Goal: Use online tool/utility: Utilize a website feature to perform a specific function

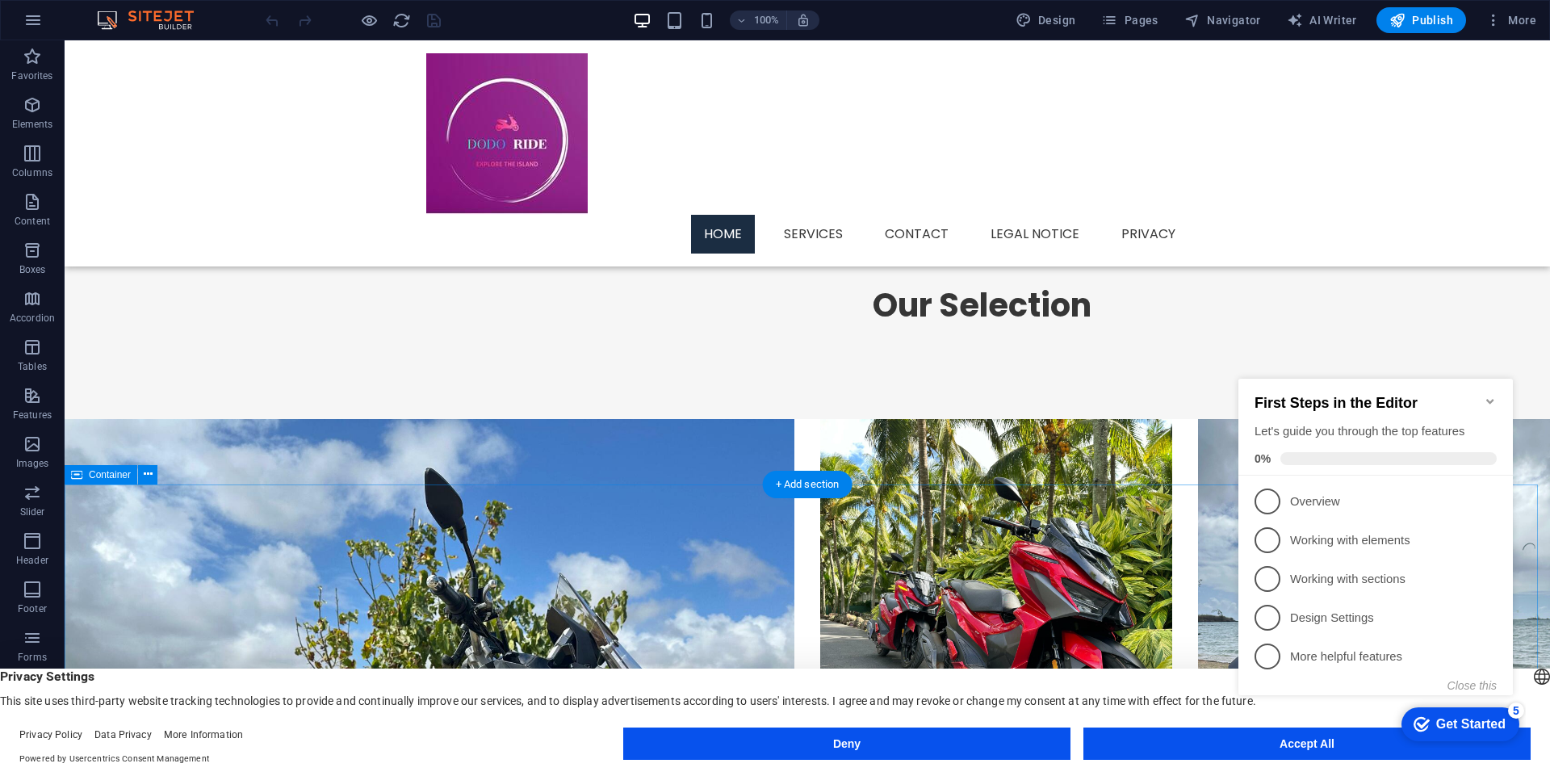
scroll to position [1164, 0]
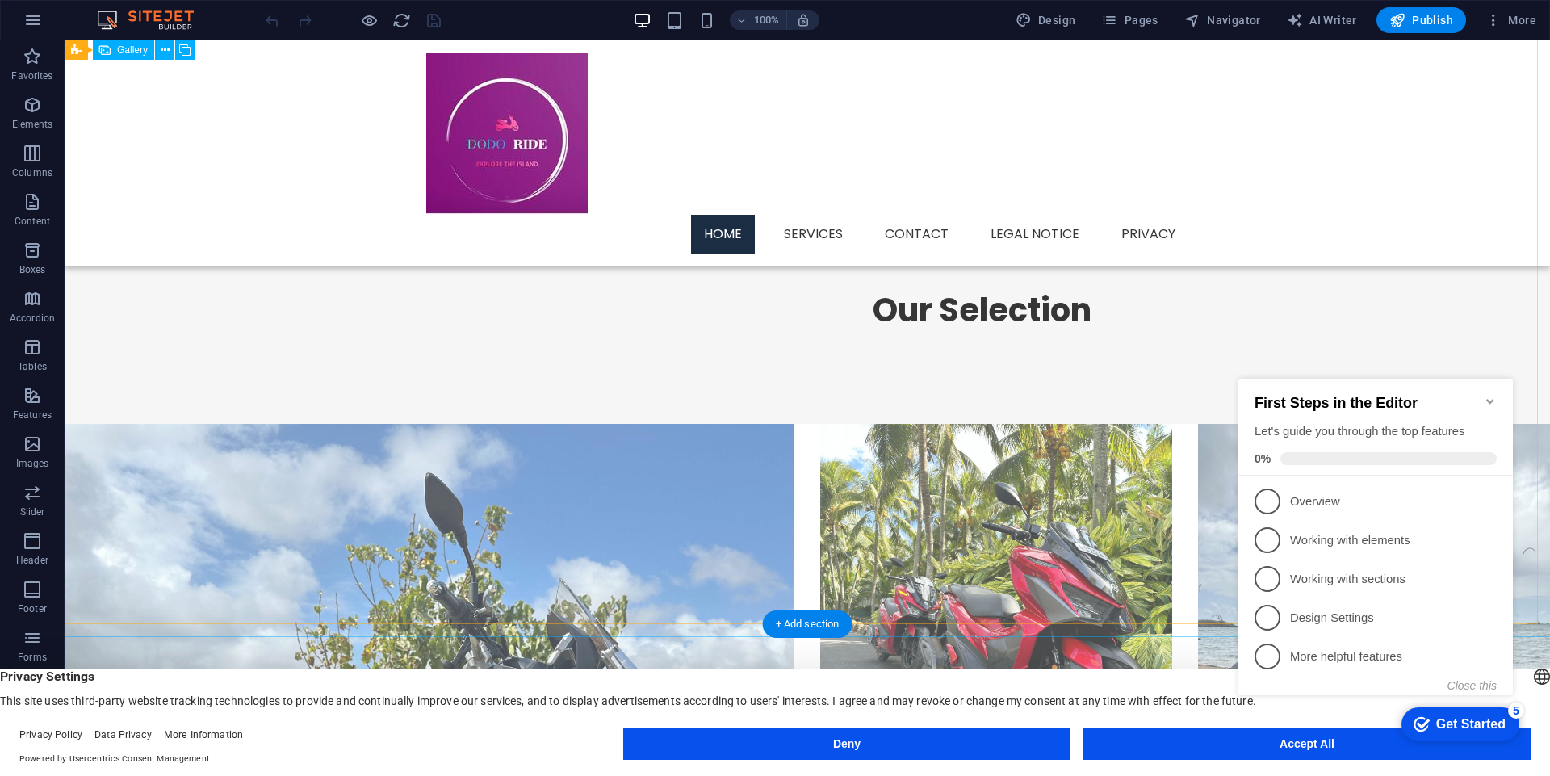
click at [578, 437] on li at bounding box center [430, 789] width 730 height 730
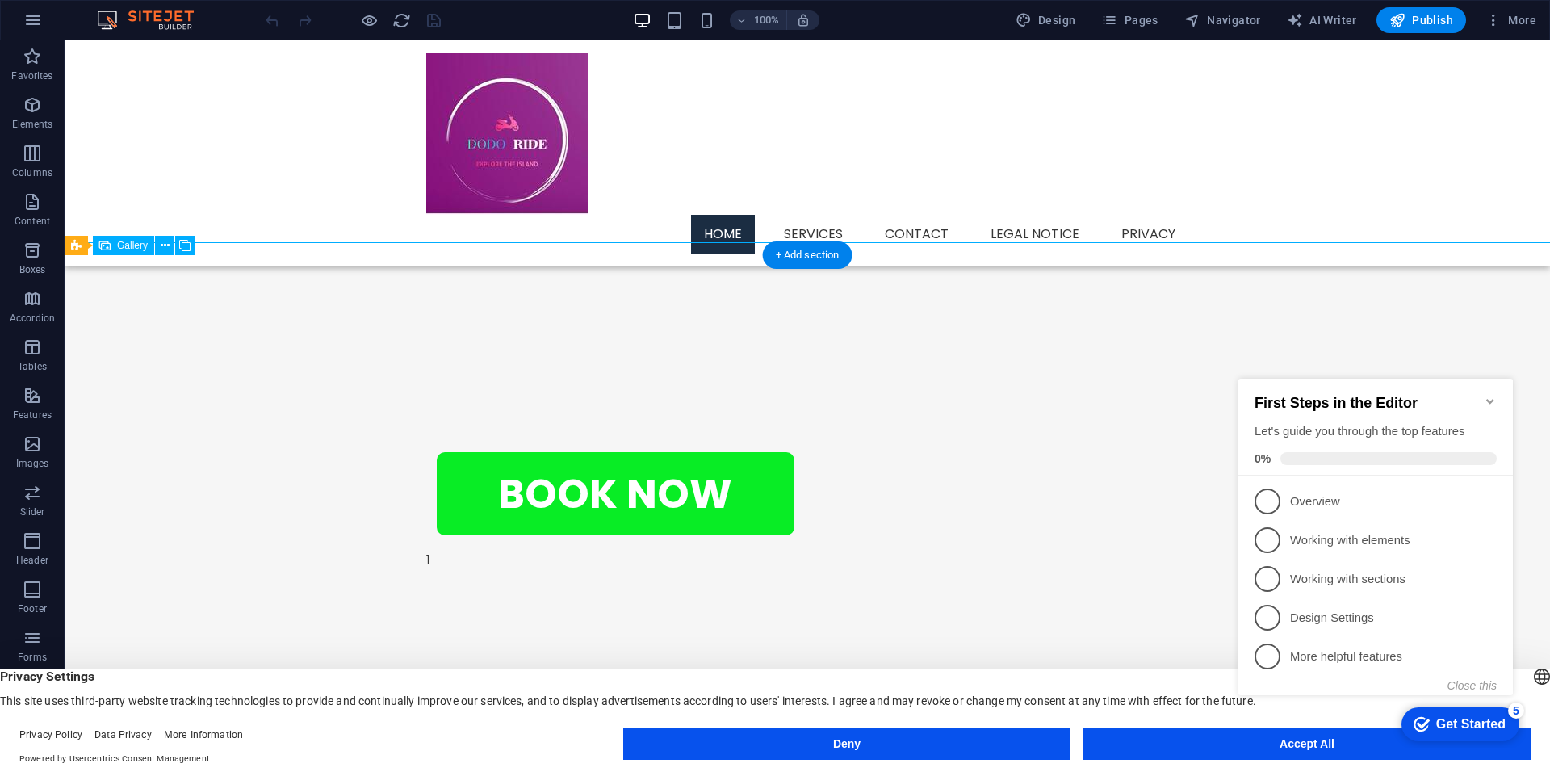
scroll to position [728, 0]
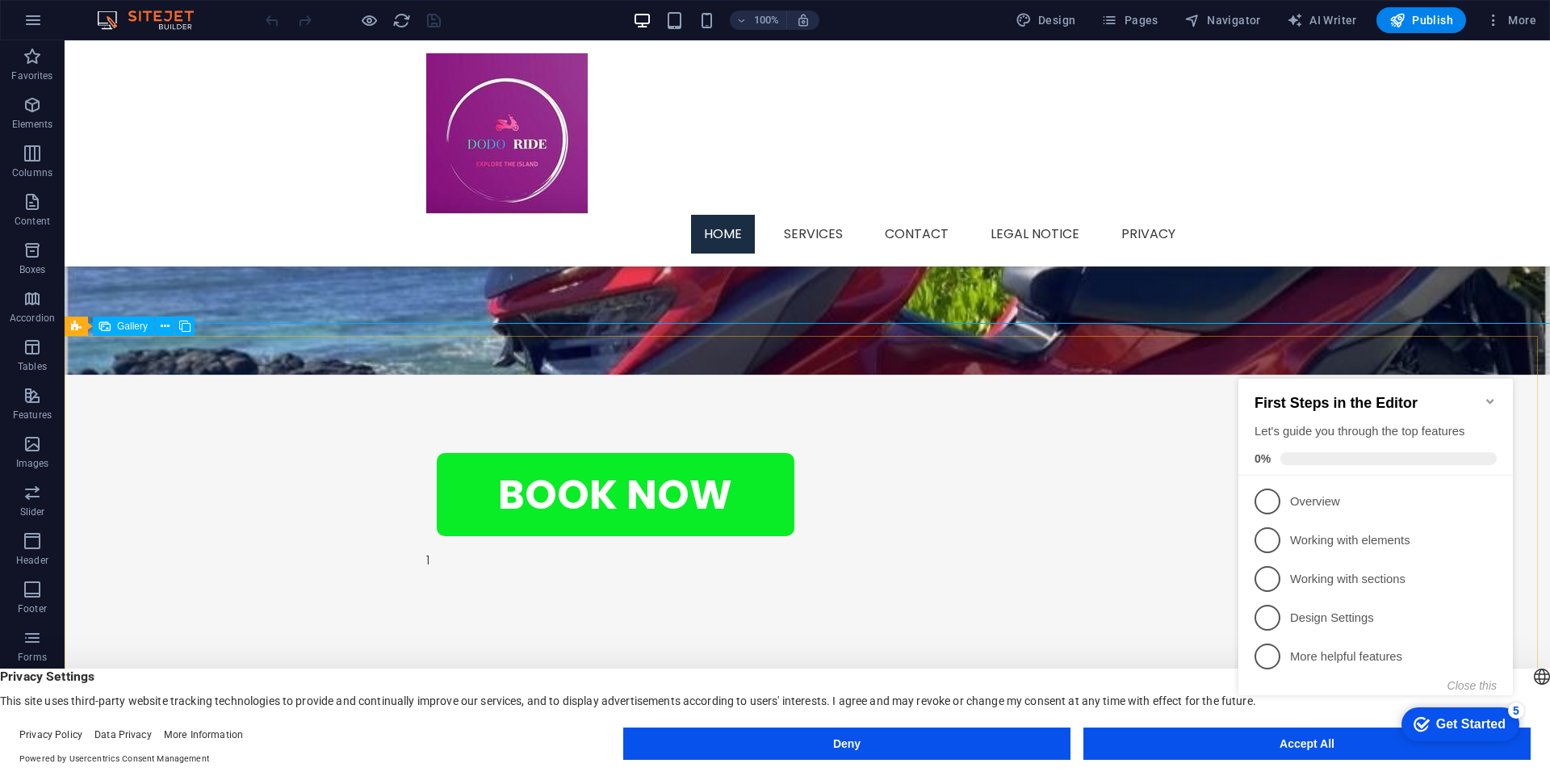
click at [134, 325] on span "Gallery" at bounding box center [132, 326] width 31 height 10
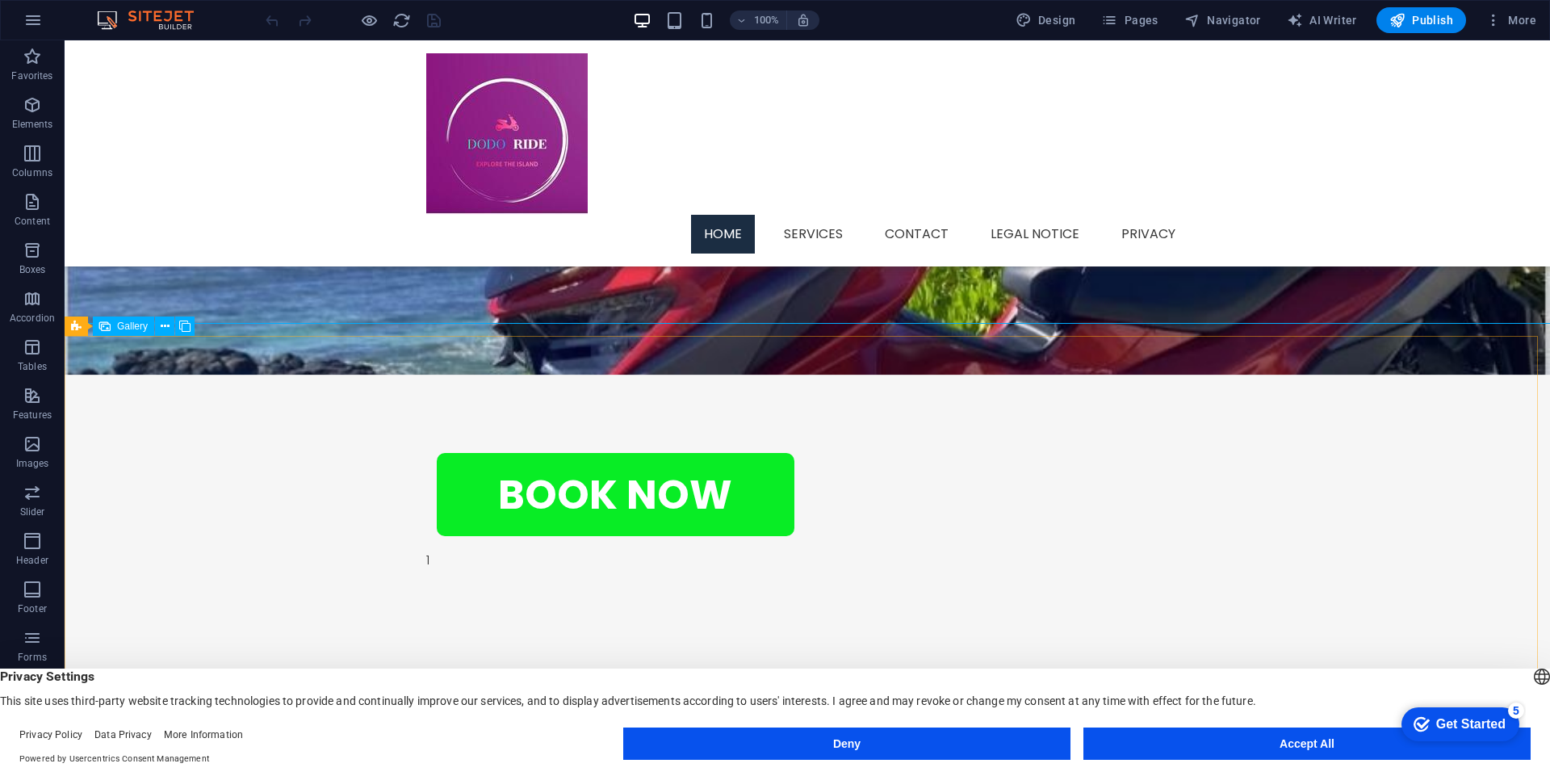
click at [129, 322] on span "Gallery" at bounding box center [132, 326] width 31 height 10
select select "4"
select select "px"
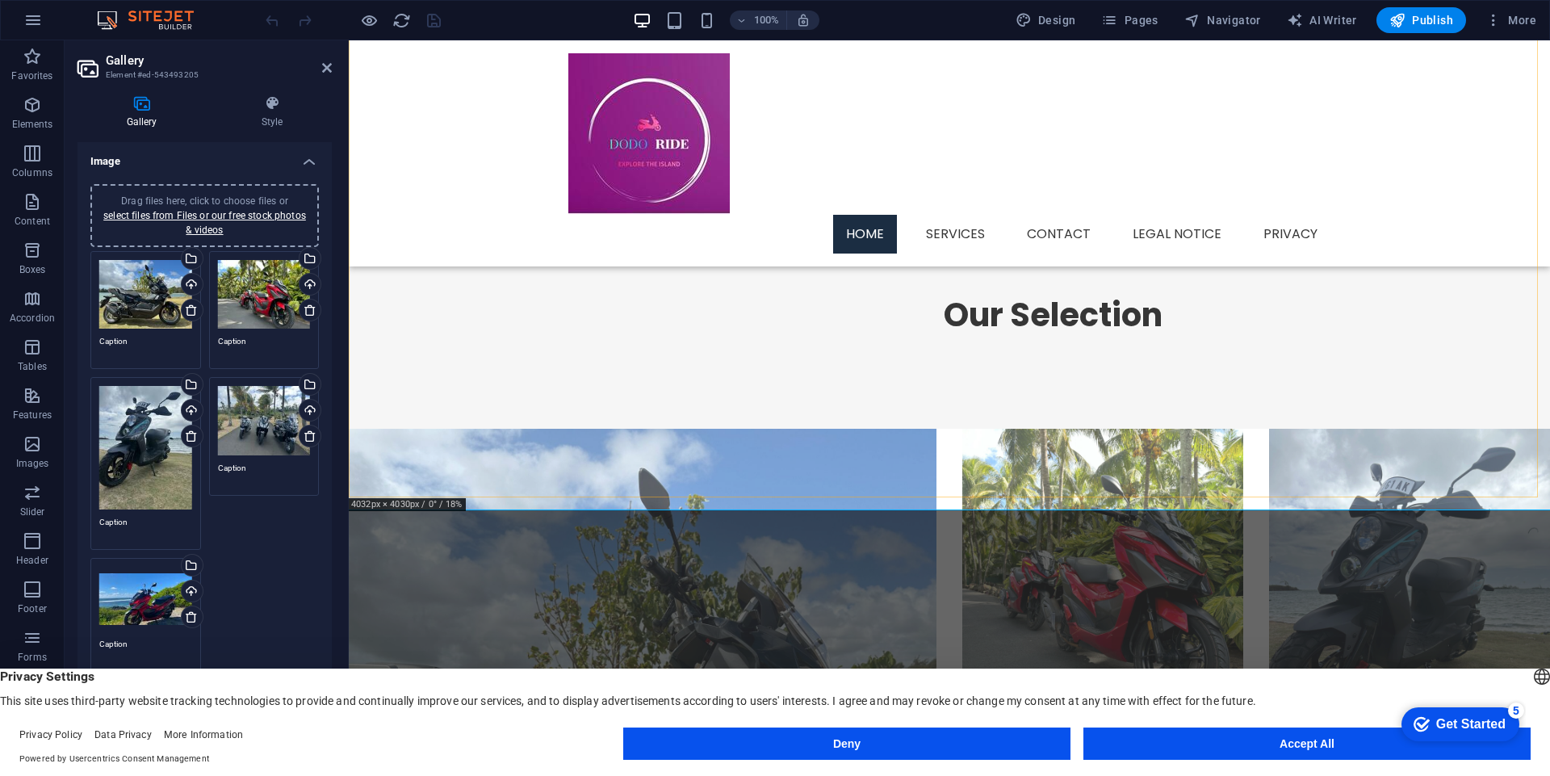
scroll to position [1164, 0]
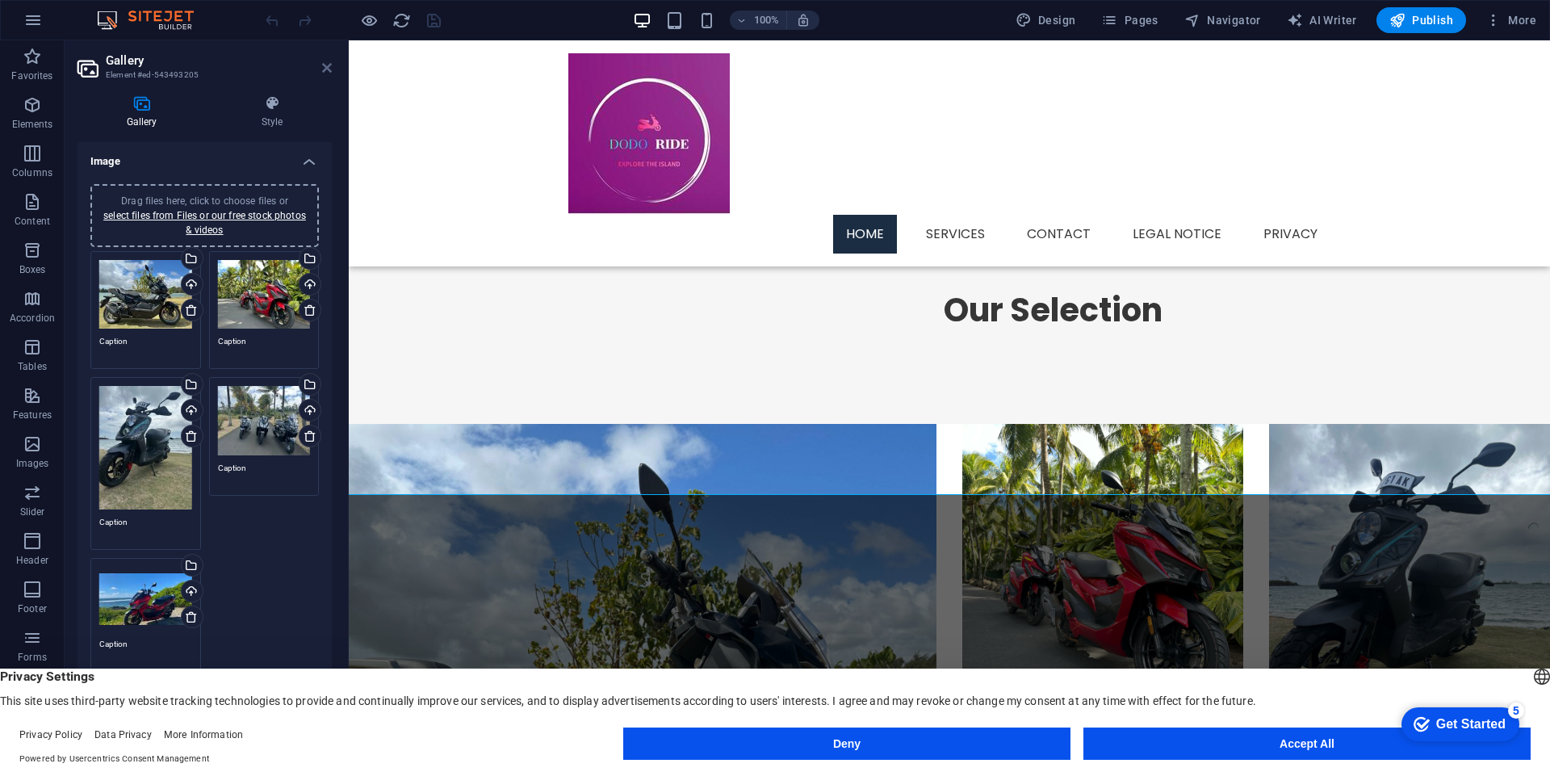
click at [329, 69] on icon at bounding box center [327, 67] width 10 height 13
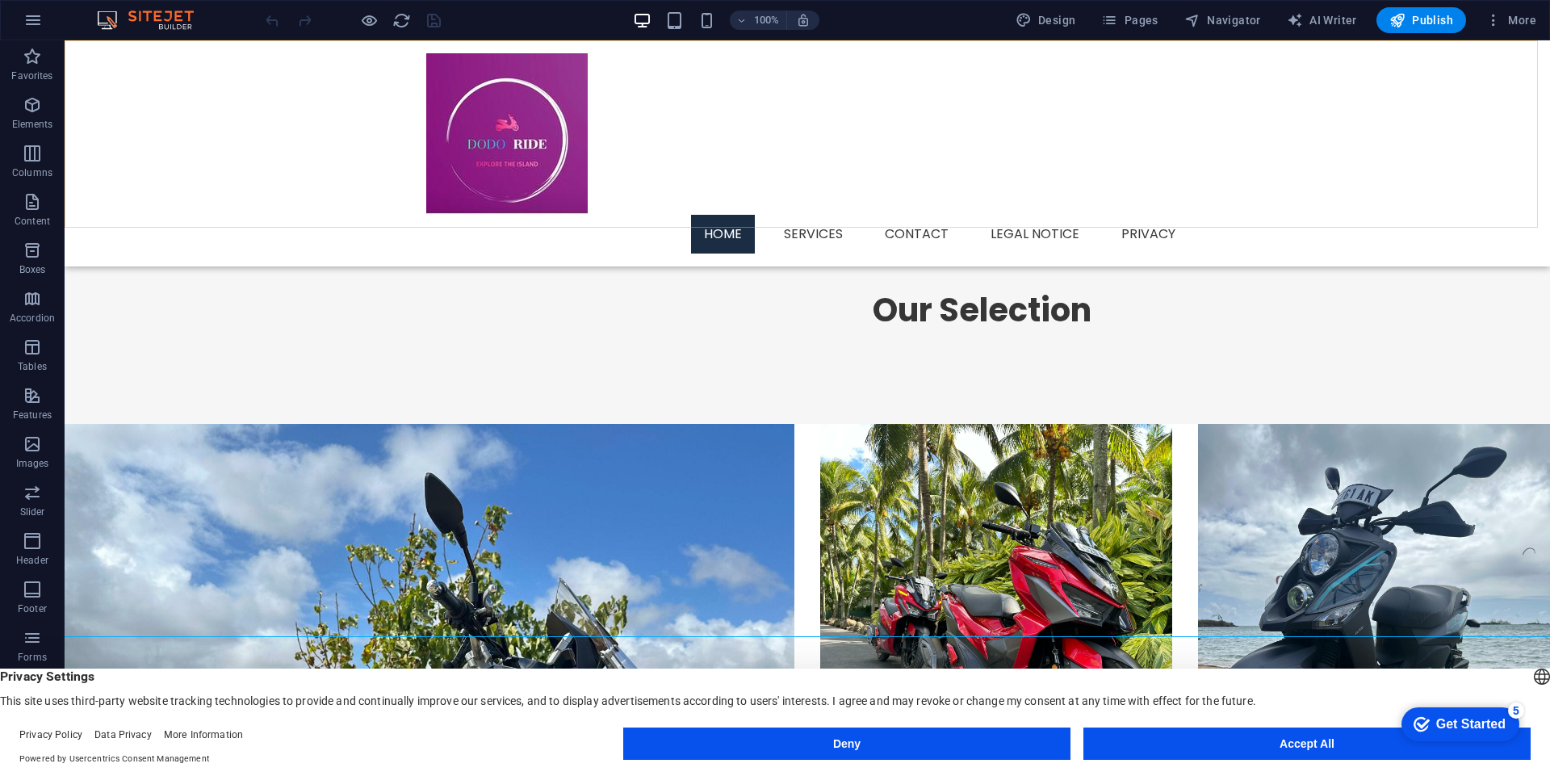
click at [1520, 84] on div "Home Services Contact Legal Notice Privacy" at bounding box center [808, 153] width 1486 height 226
